Goal: Task Accomplishment & Management: Use online tool/utility

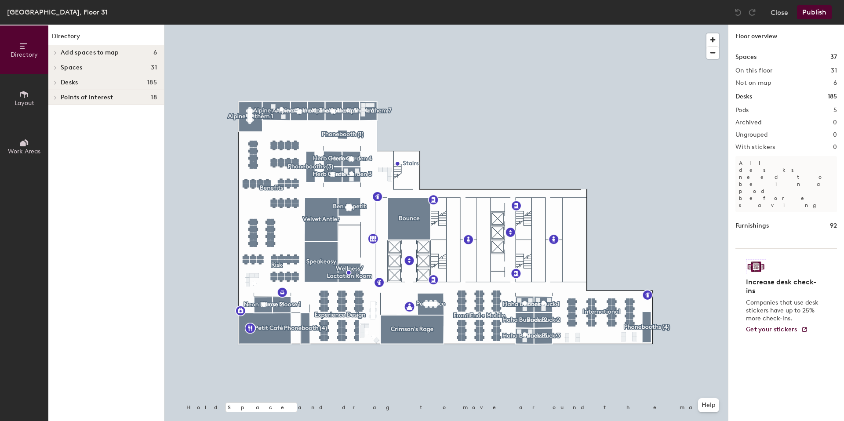
click at [361, 25] on div at bounding box center [446, 25] width 564 height 0
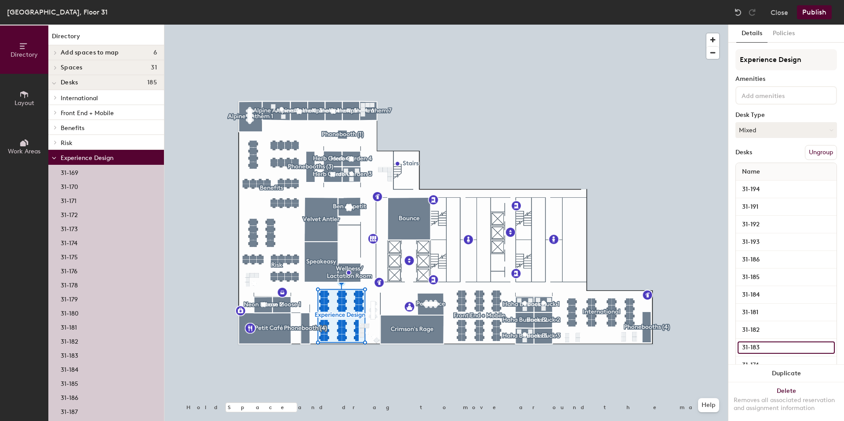
click at [767, 346] on input "31-183" at bounding box center [786, 348] width 97 height 12
click at [778, 98] on input at bounding box center [779, 95] width 79 height 11
click at [781, 72] on div "Experience Design Amenities Desk Type Mixed Desks Ungroup Name 31-194 31-191 31…" at bounding box center [787, 408] width 102 height 718
click at [390, 25] on div at bounding box center [446, 25] width 564 height 0
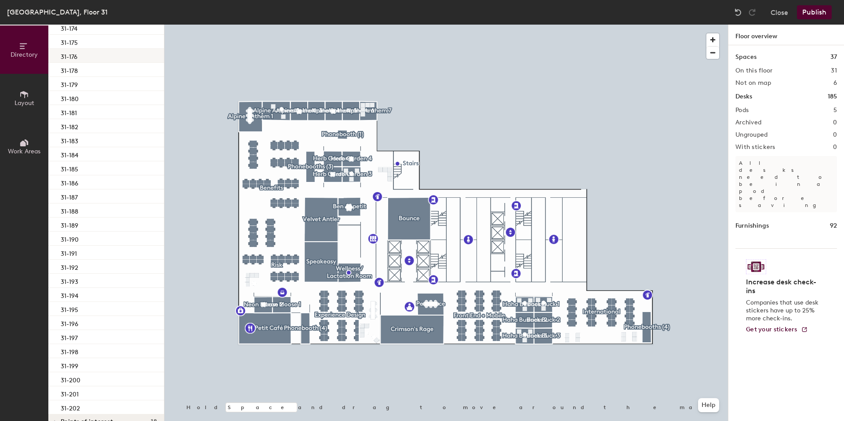
scroll to position [226, 0]
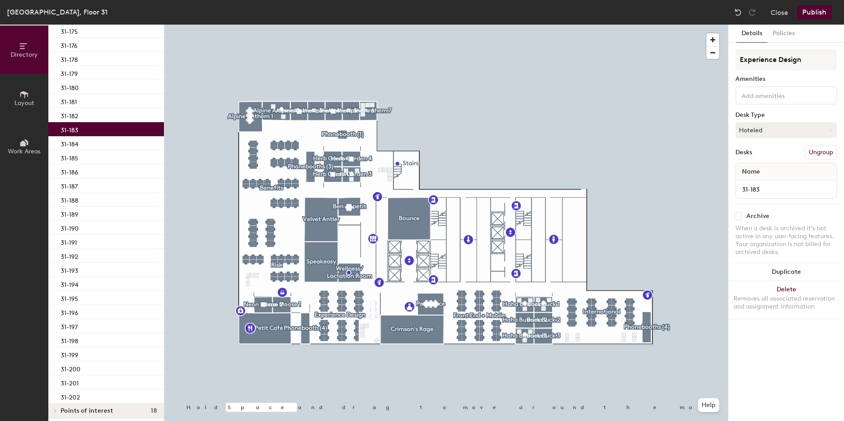
click at [85, 128] on div "31-183" at bounding box center [106, 129] width 116 height 14
click at [781, 129] on button "Hoteled" at bounding box center [787, 130] width 102 height 16
click at [762, 151] on div "Assigned" at bounding box center [780, 157] width 88 height 13
click at [820, 11] on button "Publish" at bounding box center [814, 12] width 35 height 14
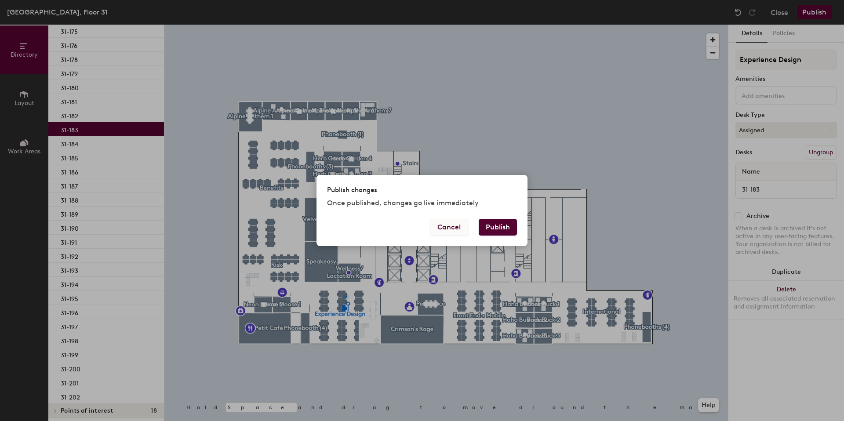
click at [444, 225] on button "Cancel" at bounding box center [449, 227] width 38 height 17
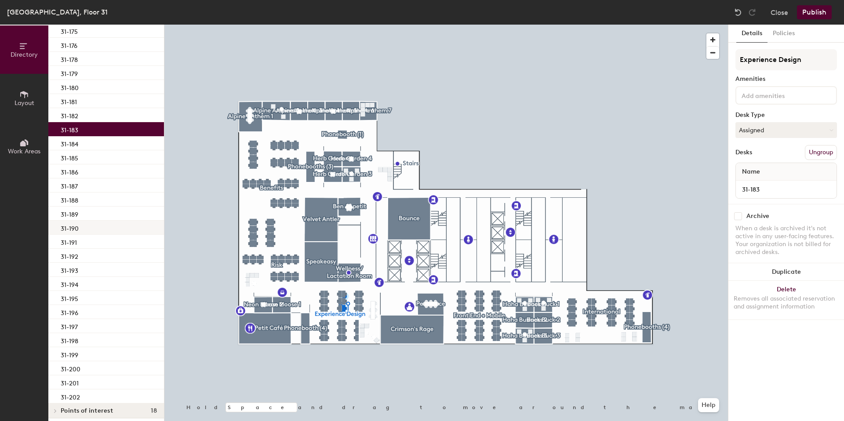
click at [83, 231] on div "31-190" at bounding box center [106, 228] width 116 height 14
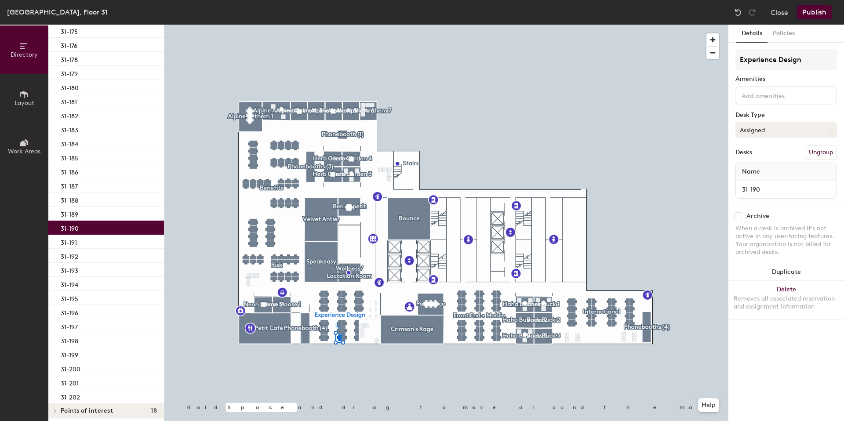
click at [771, 131] on button "Assigned" at bounding box center [787, 130] width 102 height 16
click at [767, 155] on div "Assigned" at bounding box center [780, 157] width 88 height 13
click at [237, 20] on div "[GEOGRAPHIC_DATA], Floor 31 Close Publish" at bounding box center [422, 12] width 844 height 25
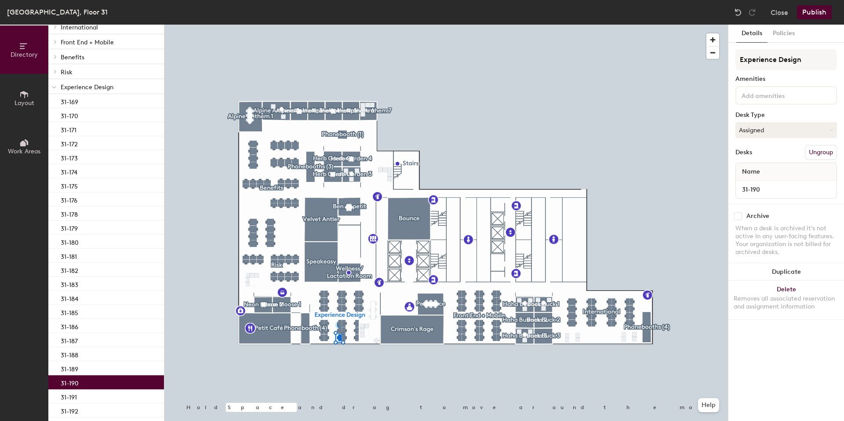
scroll to position [54, 0]
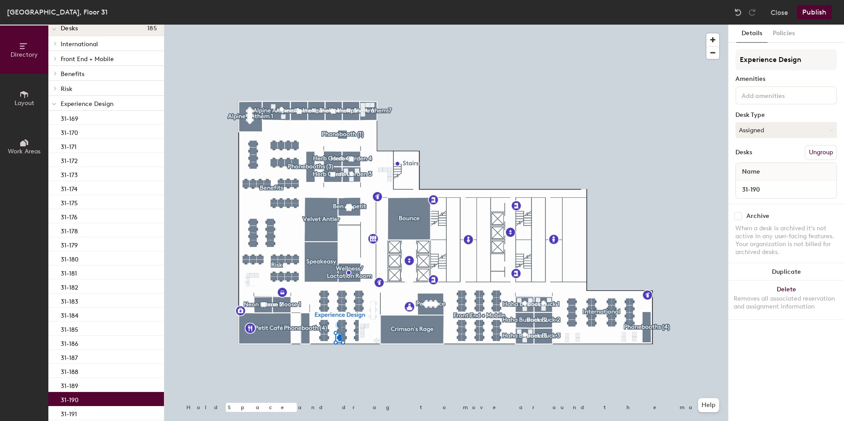
click at [54, 89] on icon at bounding box center [56, 88] width 4 height 4
click at [51, 82] on div at bounding box center [53, 88] width 11 height 15
click at [57, 74] on span at bounding box center [54, 73] width 7 height 4
drag, startPoint x: 57, startPoint y: 74, endPoint x: 55, endPoint y: 59, distance: 14.7
click at [57, 74] on div at bounding box center [53, 73] width 11 height 15
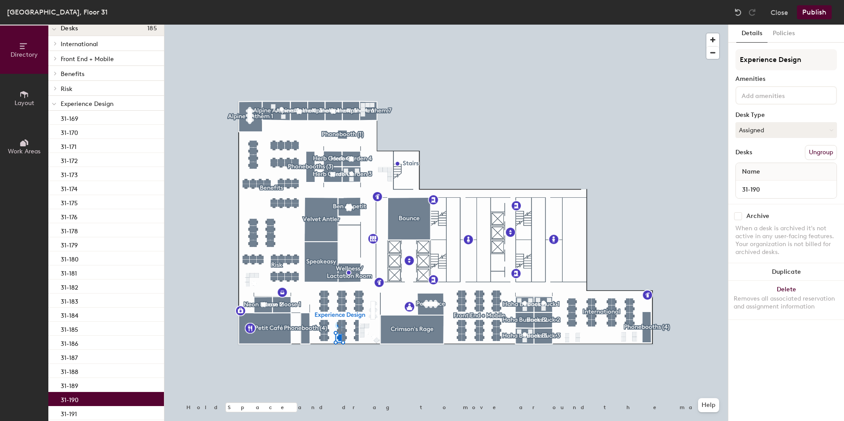
click at [59, 60] on div at bounding box center [55, 58] width 10 height 4
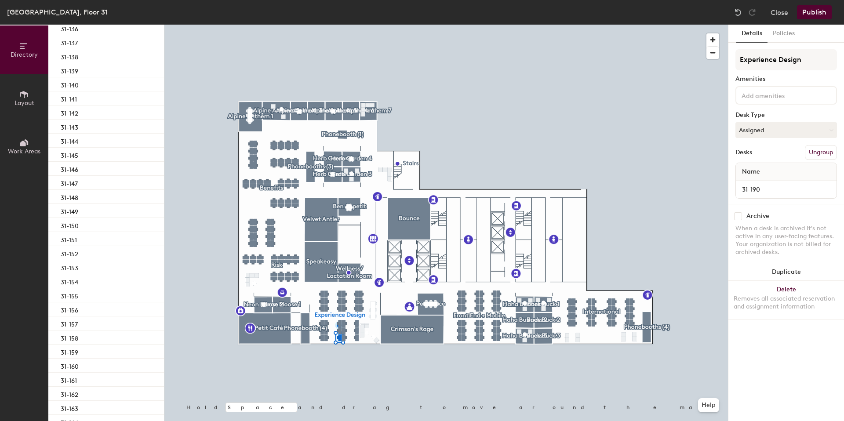
scroll to position [229, 0]
click at [80, 351] on div "31-165" at bounding box center [106, 348] width 116 height 14
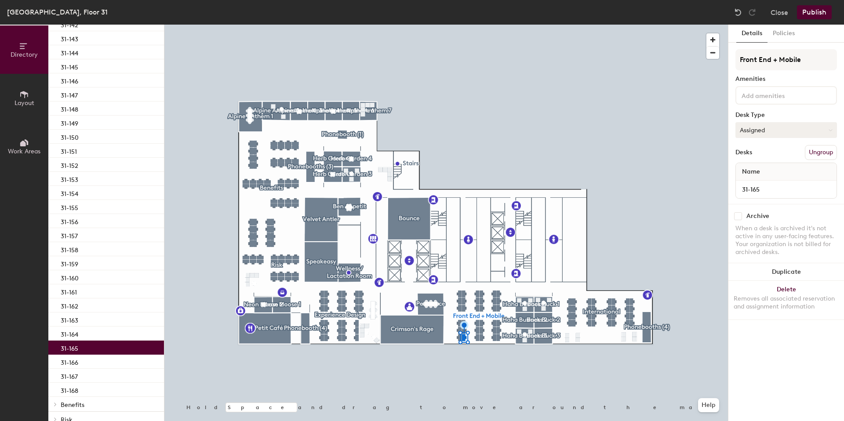
click at [782, 134] on button "Assigned" at bounding box center [787, 130] width 102 height 16
click at [771, 156] on div "Assigned" at bounding box center [780, 157] width 88 height 13
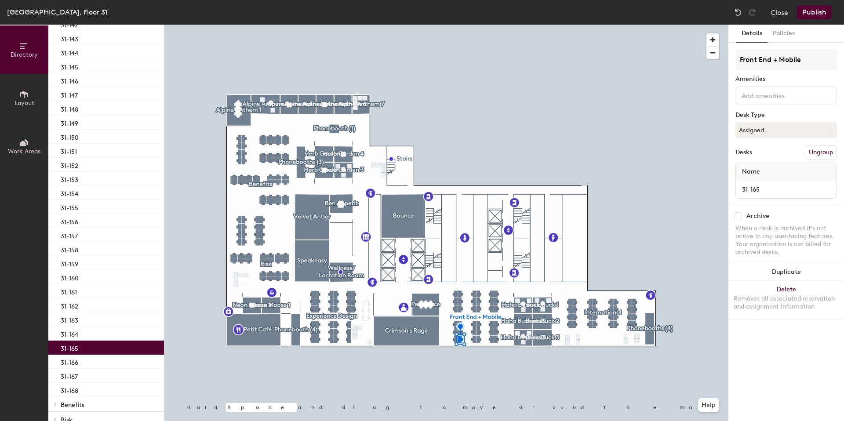
click at [816, 16] on button "Publish" at bounding box center [814, 12] width 35 height 14
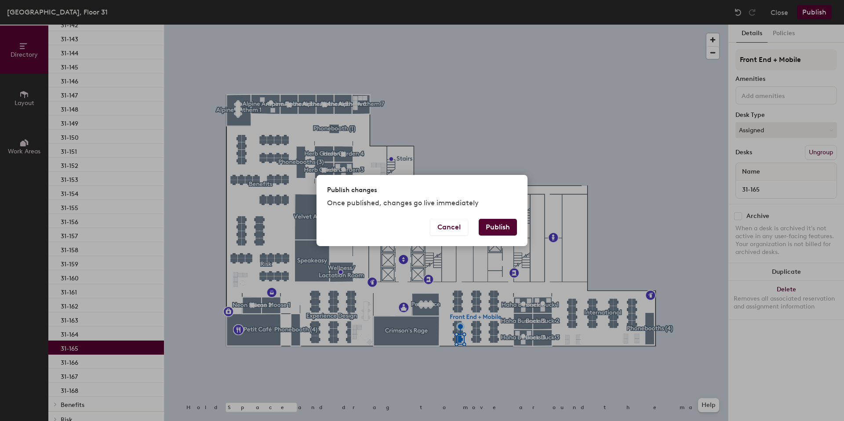
drag, startPoint x: 495, startPoint y: 225, endPoint x: 524, endPoint y: 233, distance: 30.2
click at [495, 225] on button "Publish" at bounding box center [498, 227] width 38 height 17
